Goal: Transaction & Acquisition: Subscribe to service/newsletter

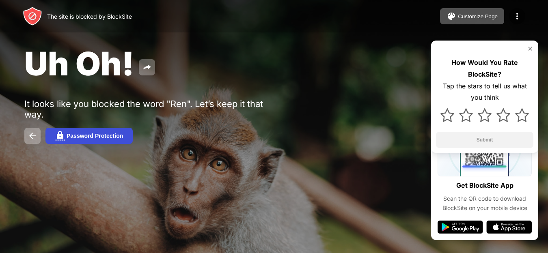
click at [75, 143] on button "Password Protection" at bounding box center [88, 136] width 87 height 16
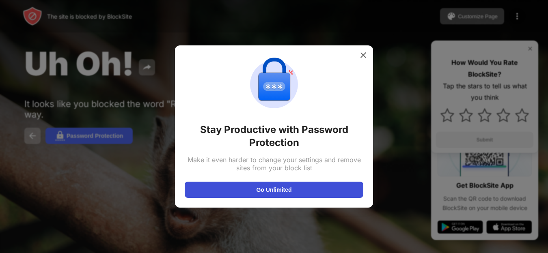
click at [317, 186] on button "Go Unlimited" at bounding box center [274, 190] width 179 height 16
